Goal: Find specific page/section: Find specific page/section

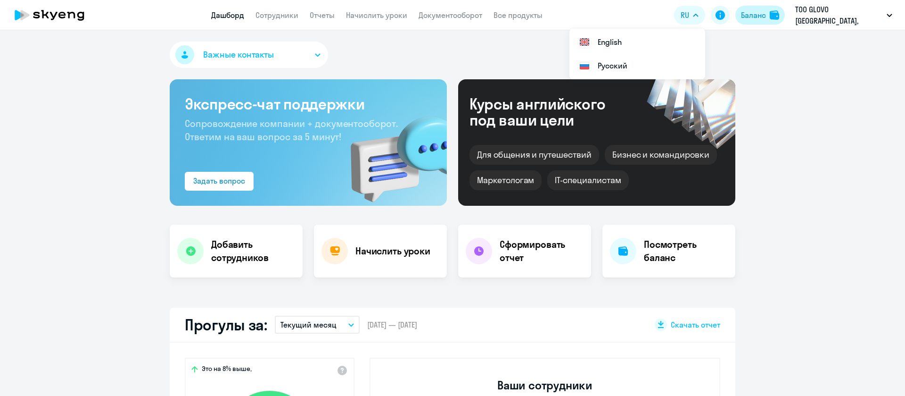
select select "30"
click at [296, 19] on link "Сотрудники" at bounding box center [277, 14] width 43 height 9
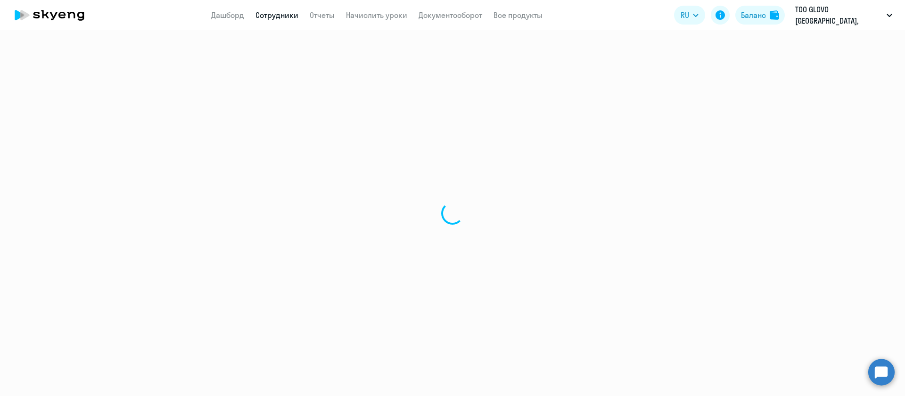
select select "30"
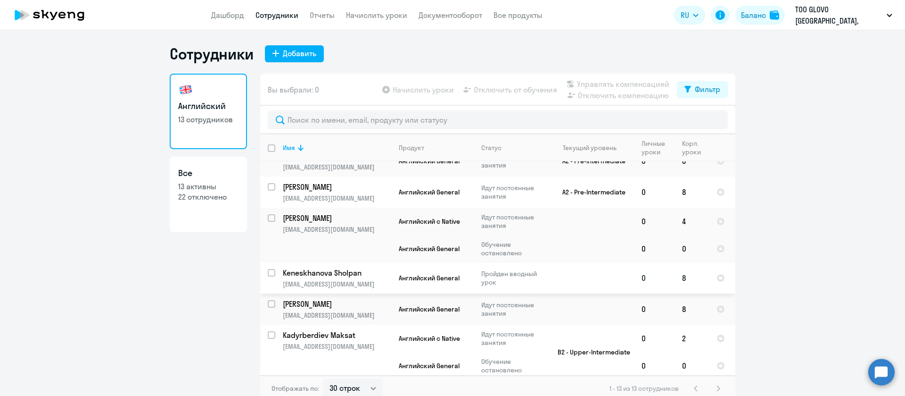
scroll to position [71, 0]
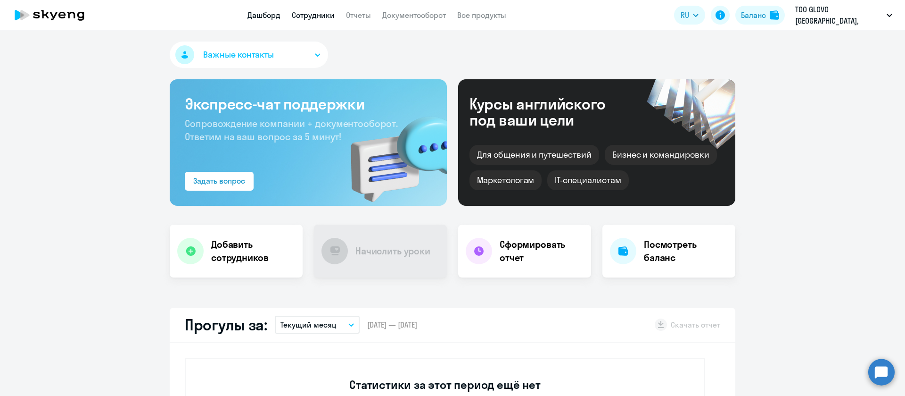
click at [303, 12] on link "Сотрудники" at bounding box center [313, 14] width 43 height 9
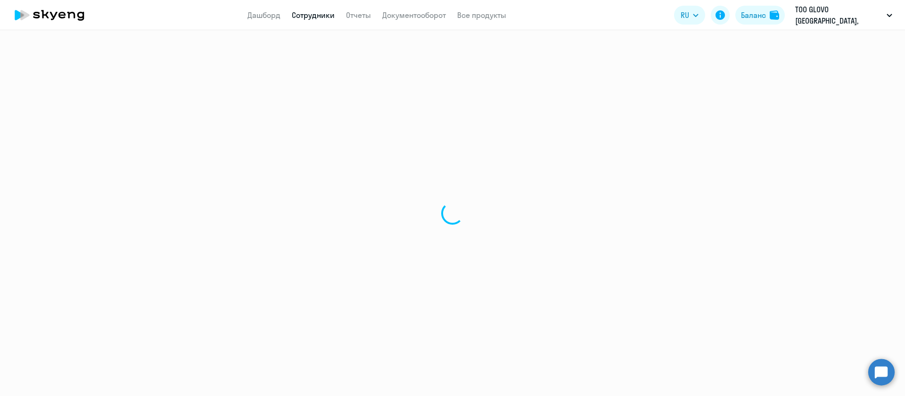
select select "30"
